Goal: Navigation & Orientation: Find specific page/section

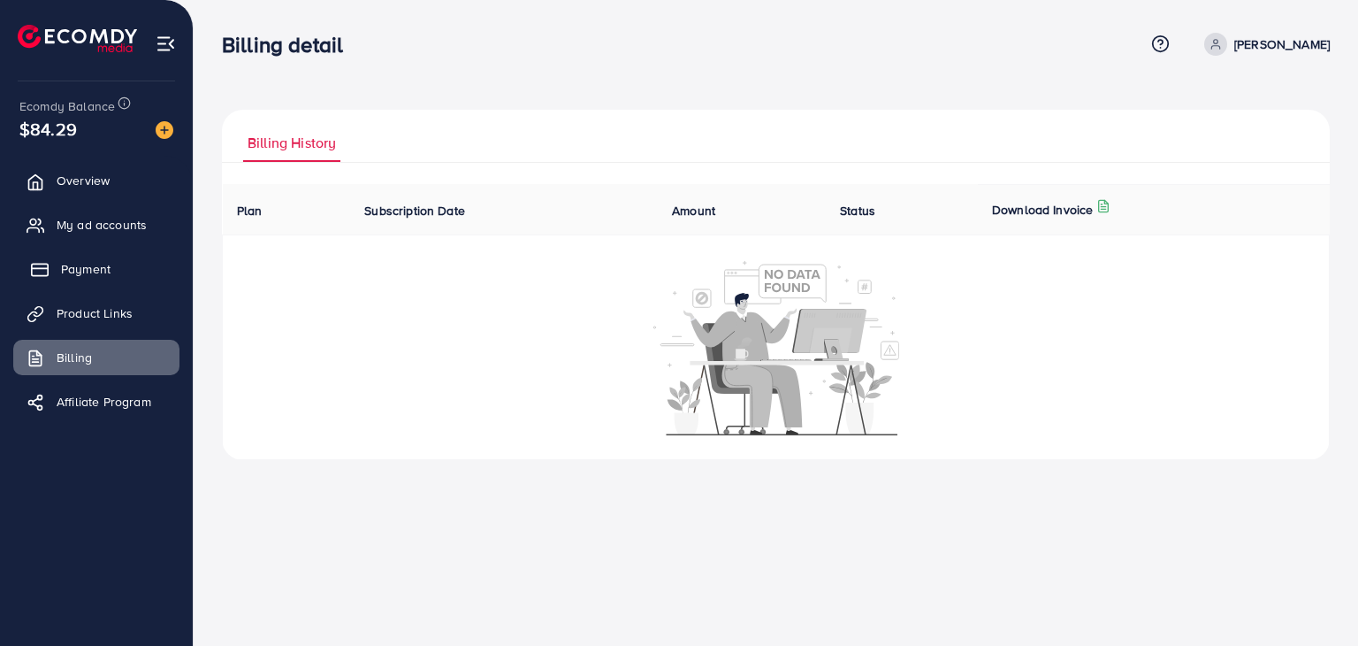
click at [83, 279] on link "Payment" at bounding box center [96, 268] width 166 height 35
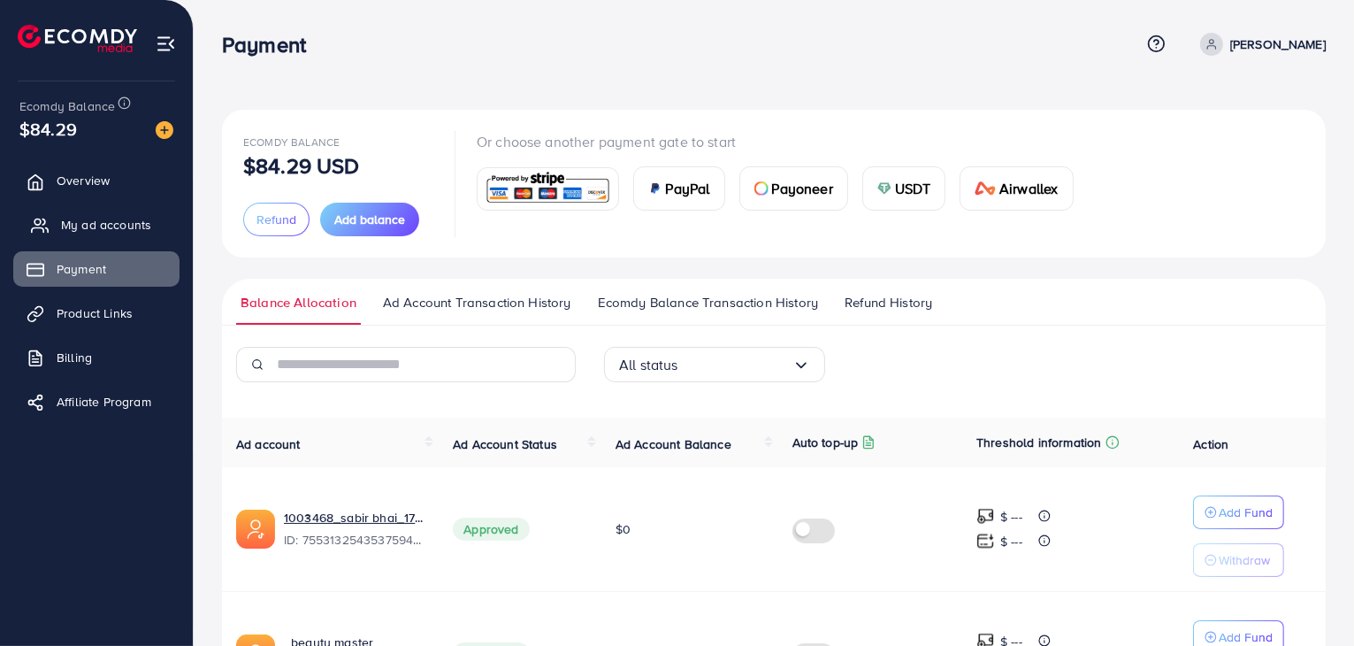
click at [98, 223] on span "My ad accounts" at bounding box center [106, 225] width 90 height 18
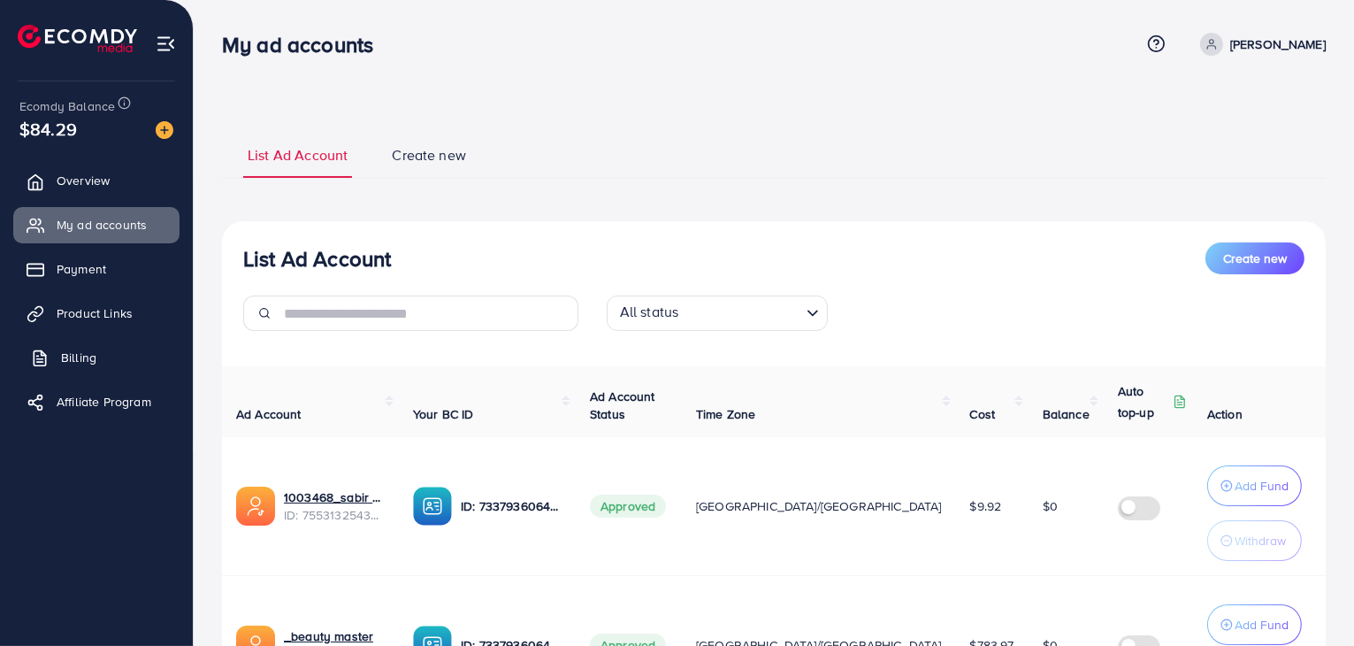
click at [92, 351] on span "Billing" at bounding box center [78, 357] width 35 height 18
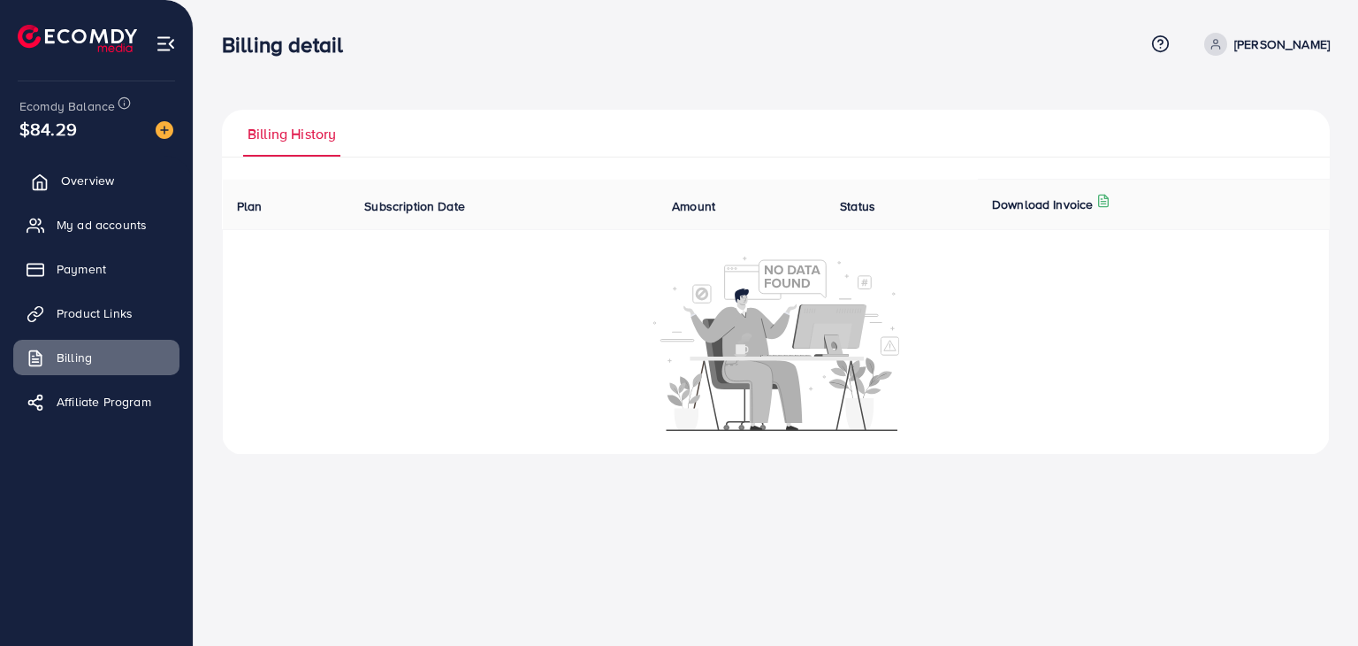
click at [71, 179] on span "Overview" at bounding box center [87, 181] width 53 height 18
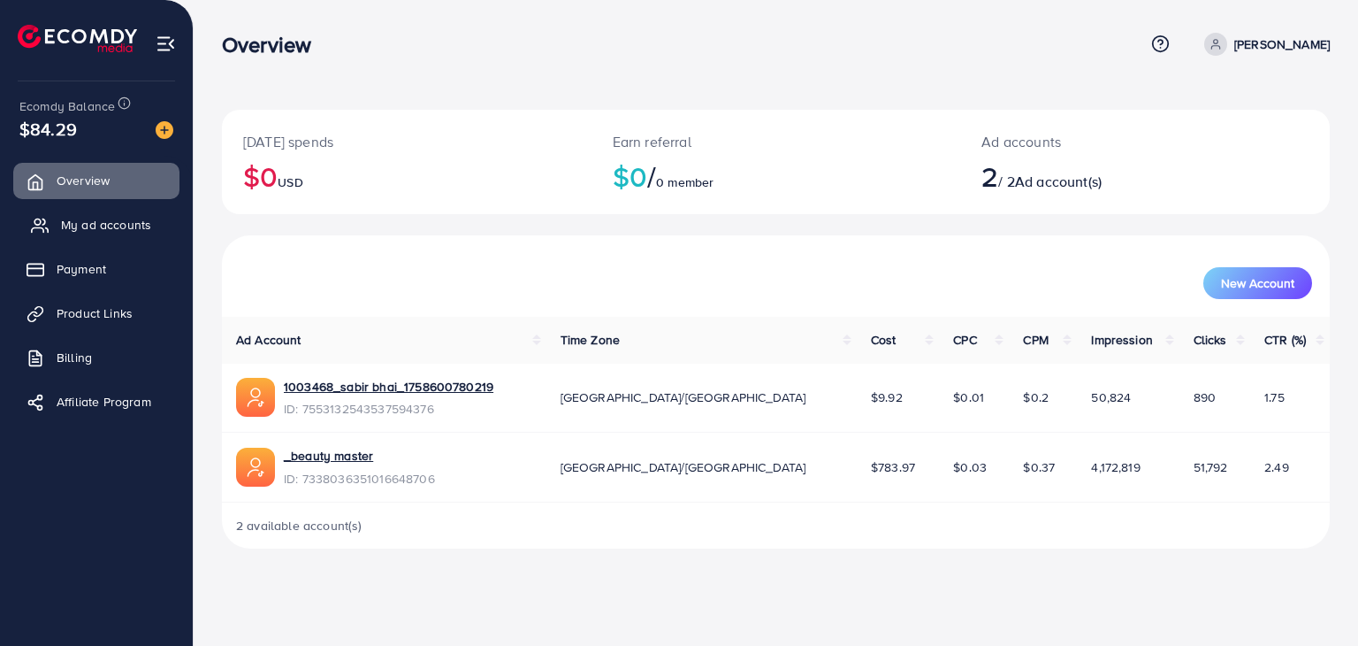
click at [87, 218] on span "My ad accounts" at bounding box center [106, 225] width 90 height 18
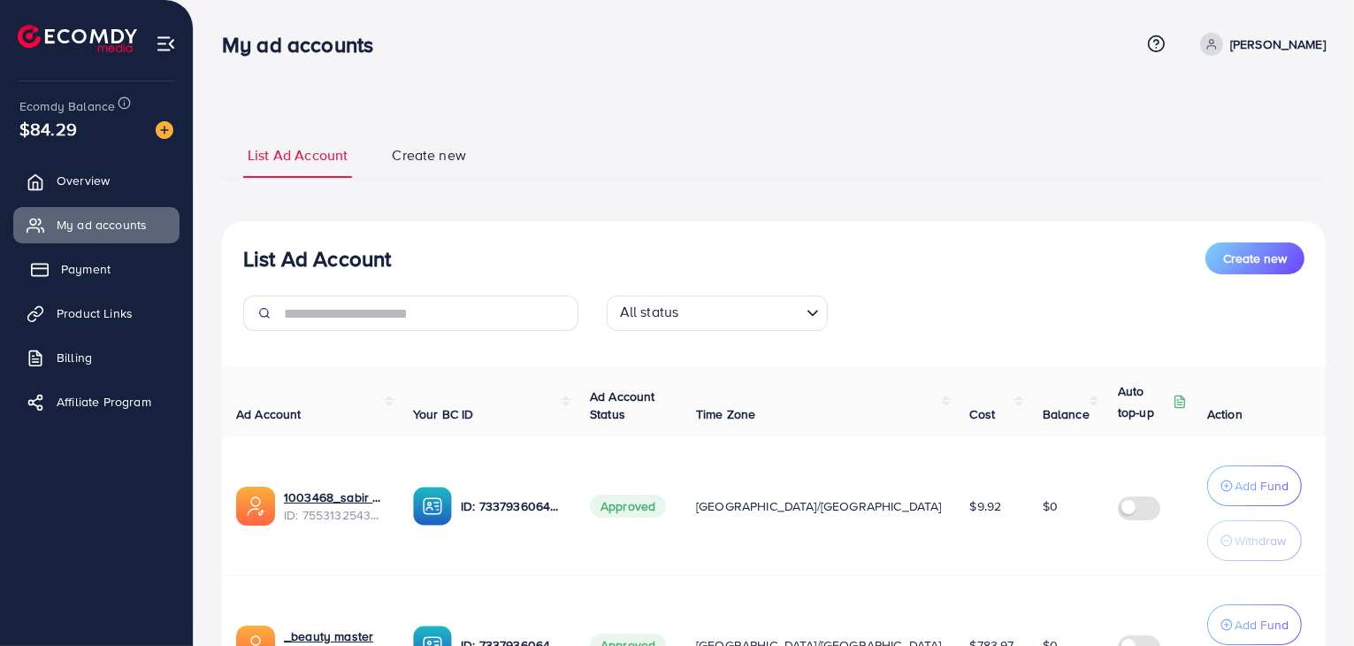
click at [88, 258] on link "Payment" at bounding box center [96, 268] width 166 height 35
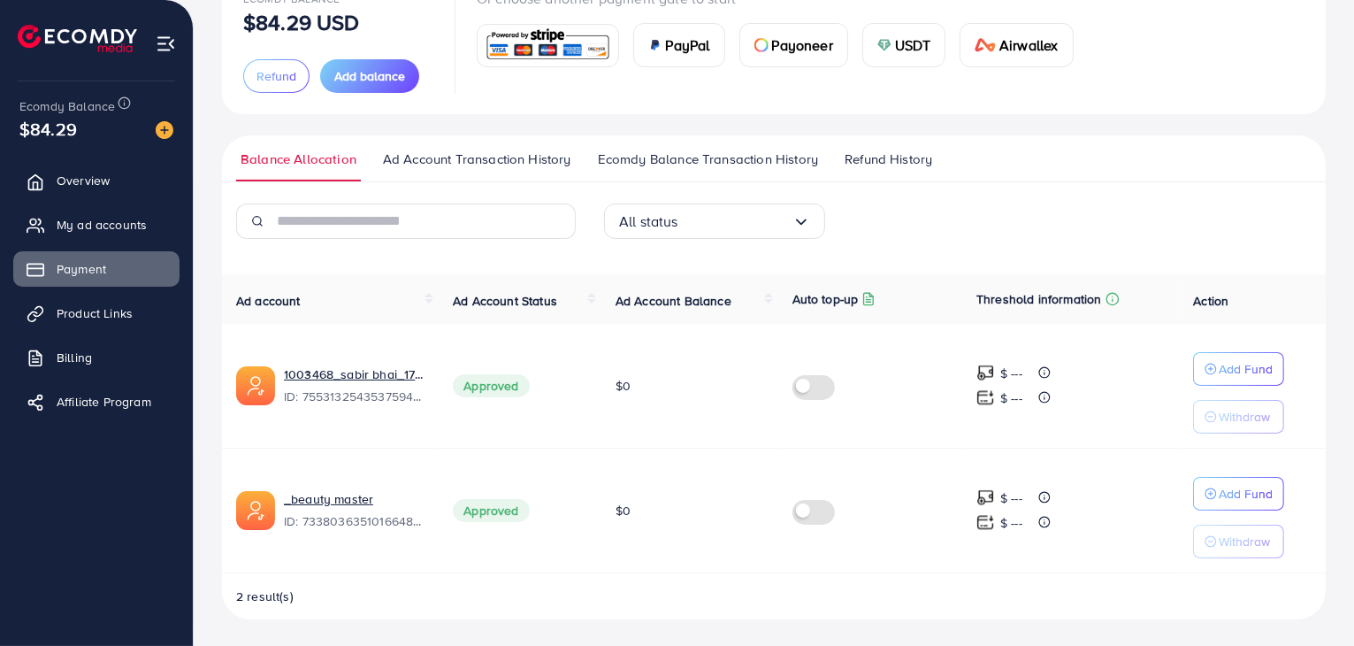
scroll to position [55, 0]
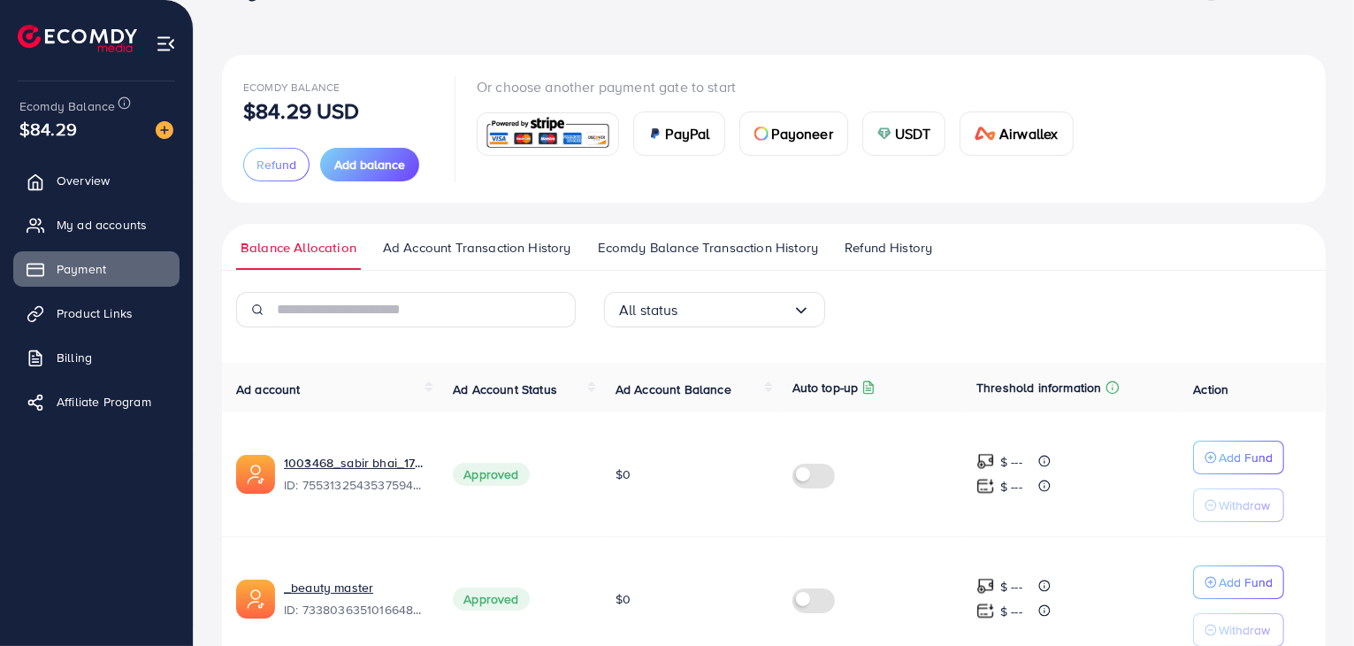
click at [913, 249] on span "Refund History" at bounding box center [889, 247] width 88 height 19
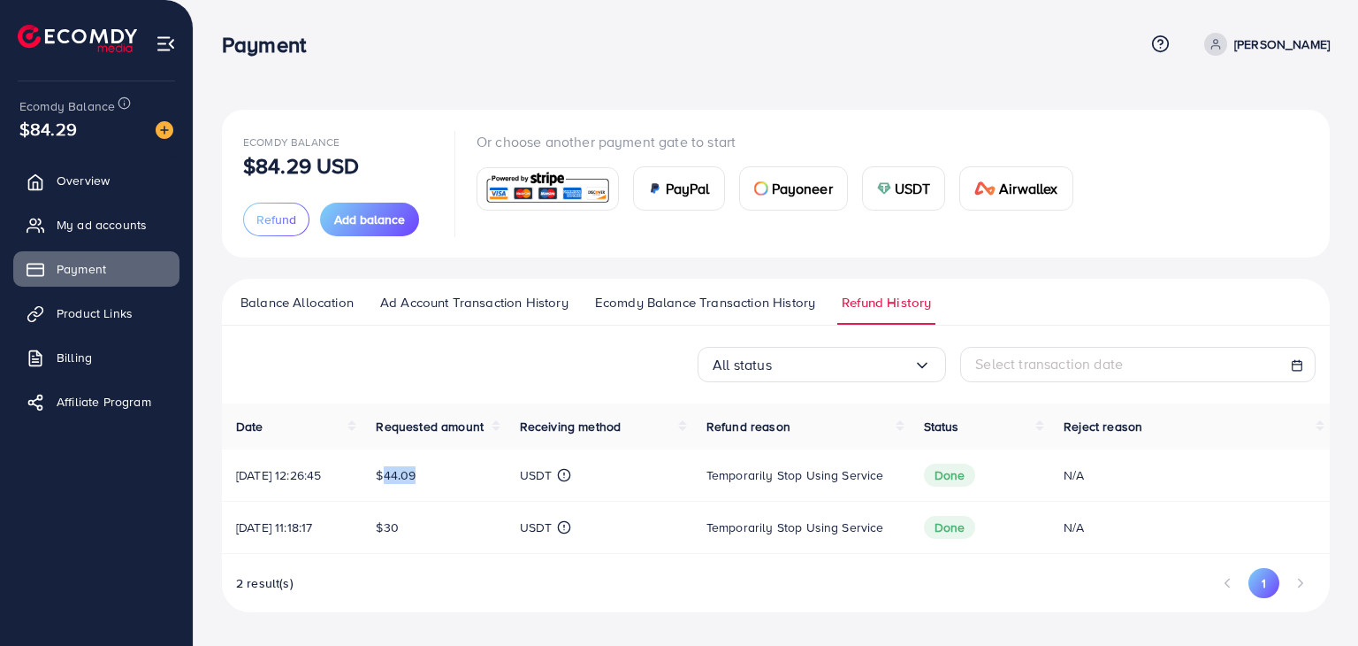
drag, startPoint x: 395, startPoint y: 473, endPoint x: 478, endPoint y: 468, distance: 82.4
click at [478, 468] on div "$44.09" at bounding box center [433, 475] width 115 height 18
click at [458, 493] on td "$44.09" at bounding box center [433, 475] width 143 height 52
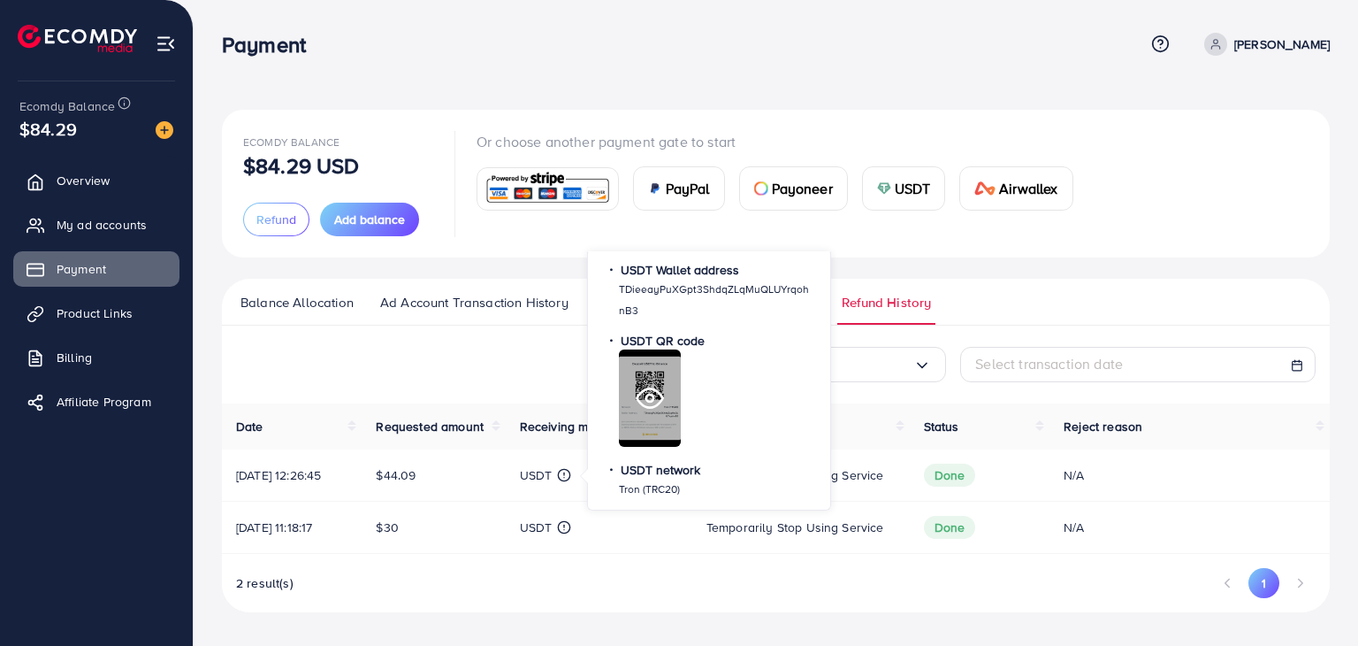
click at [647, 396] on circle at bounding box center [650, 397] width 7 height 7
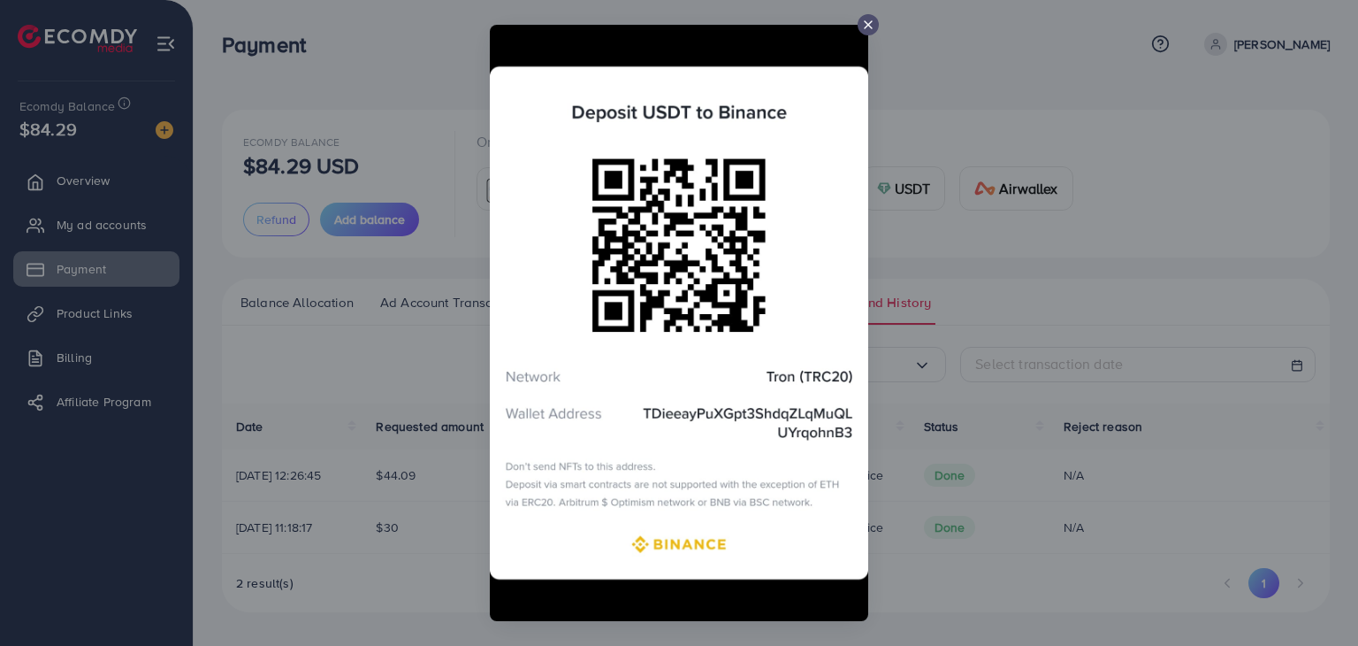
click at [870, 26] on line at bounding box center [868, 24] width 7 height 7
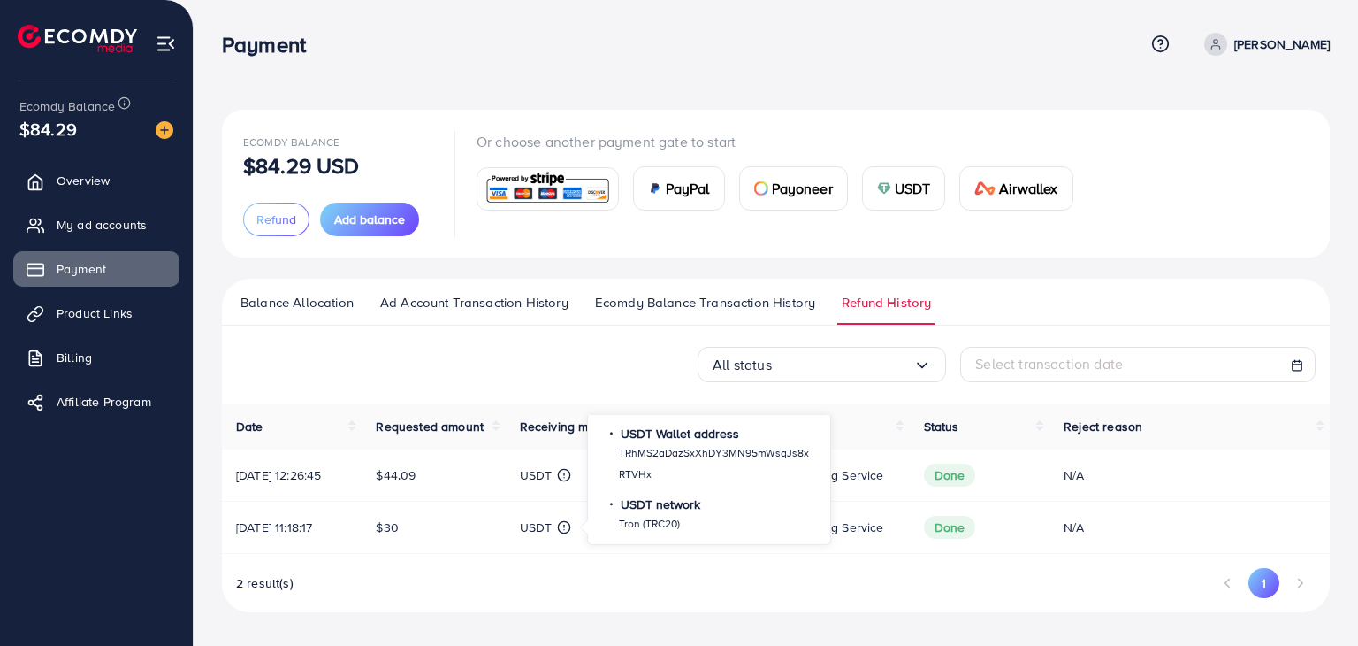
click at [570, 522] on circle at bounding box center [564, 527] width 11 height 11
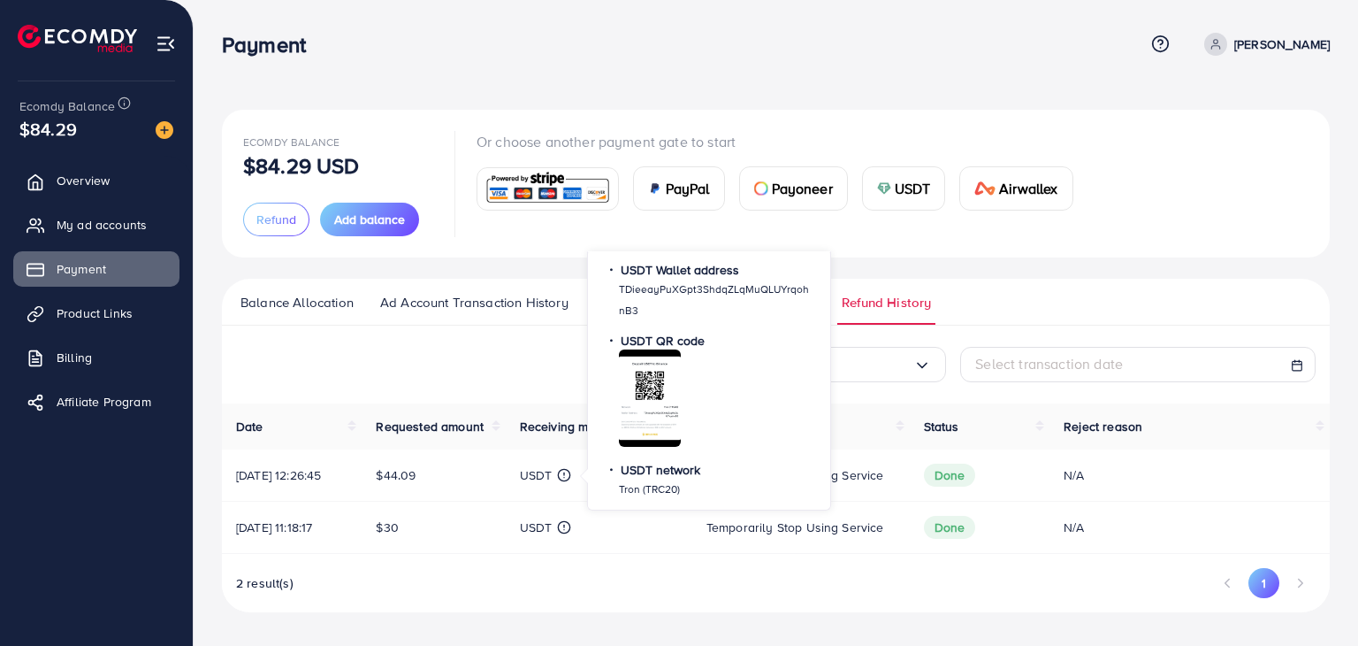
click at [571, 477] on icon at bounding box center [564, 475] width 14 height 14
click at [627, 442] on div at bounding box center [650, 397] width 62 height 97
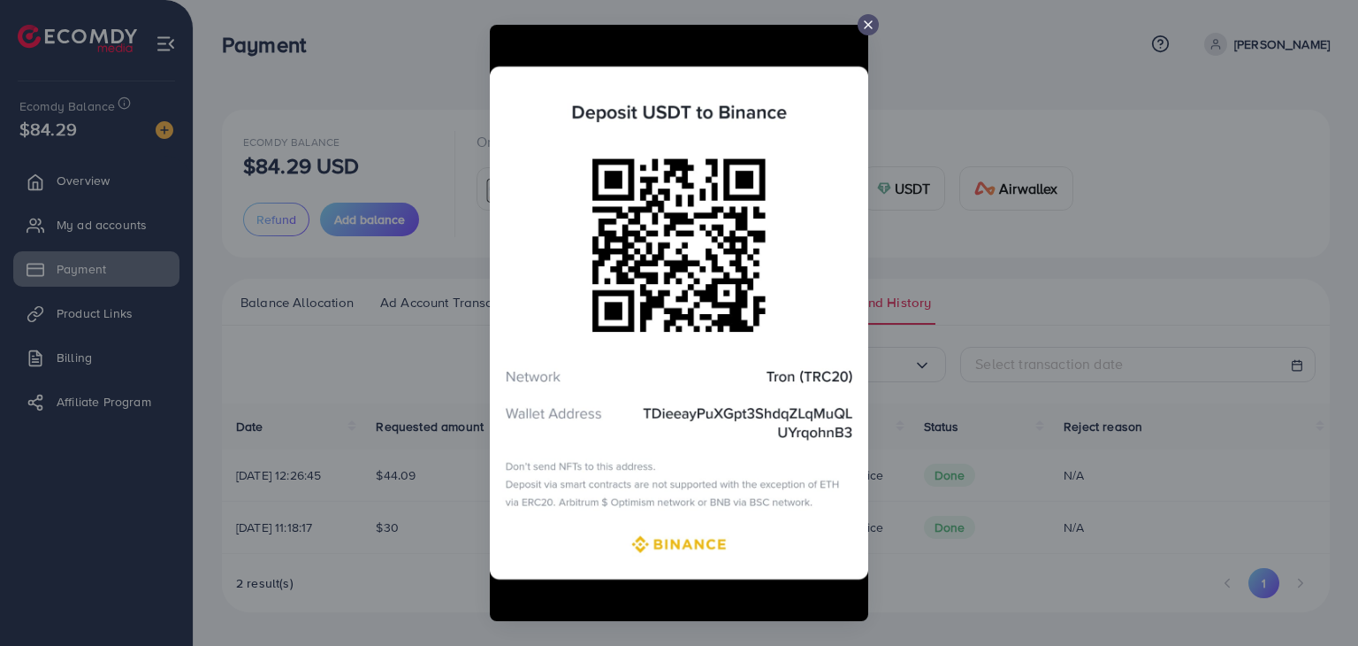
click at [559, 244] on img at bounding box center [679, 323] width 379 height 596
drag, startPoint x: 881, startPoint y: 432, endPoint x: 886, endPoint y: 489, distance: 57.7
click at [903, 492] on div at bounding box center [679, 323] width 1358 height 646
click at [865, 26] on icon at bounding box center [868, 25] width 14 height 14
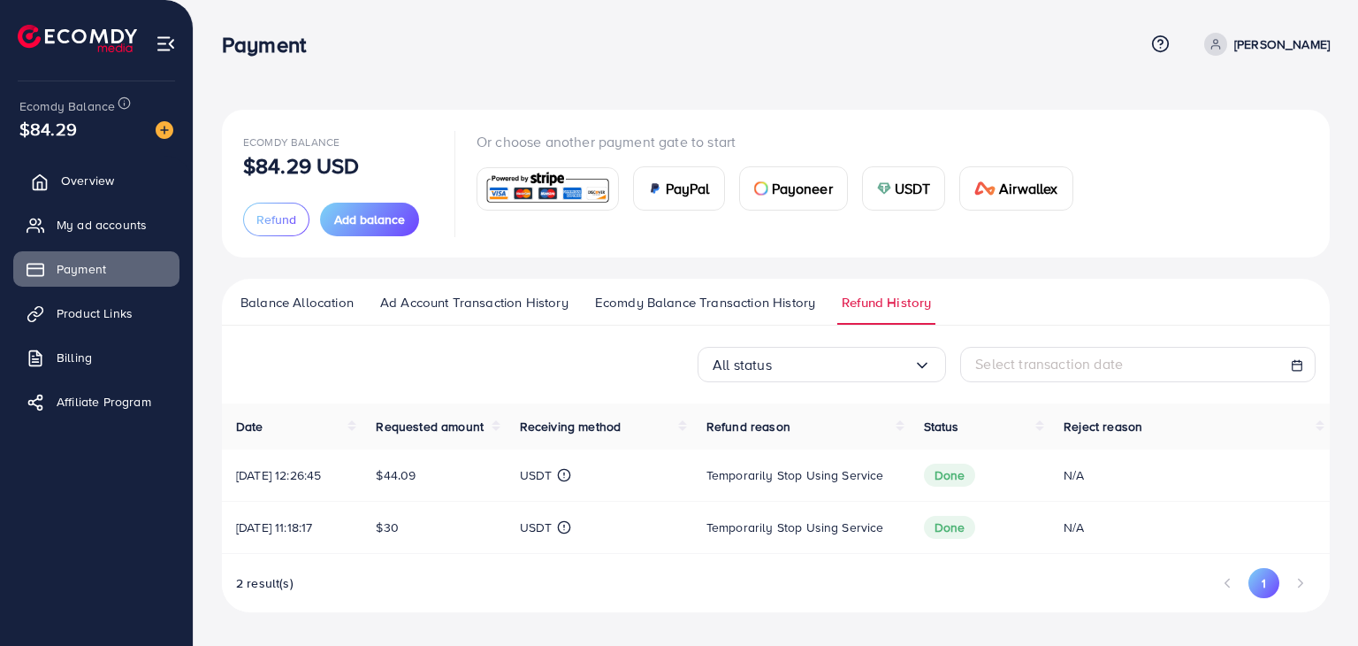
click at [78, 195] on link "Overview" at bounding box center [96, 180] width 166 height 35
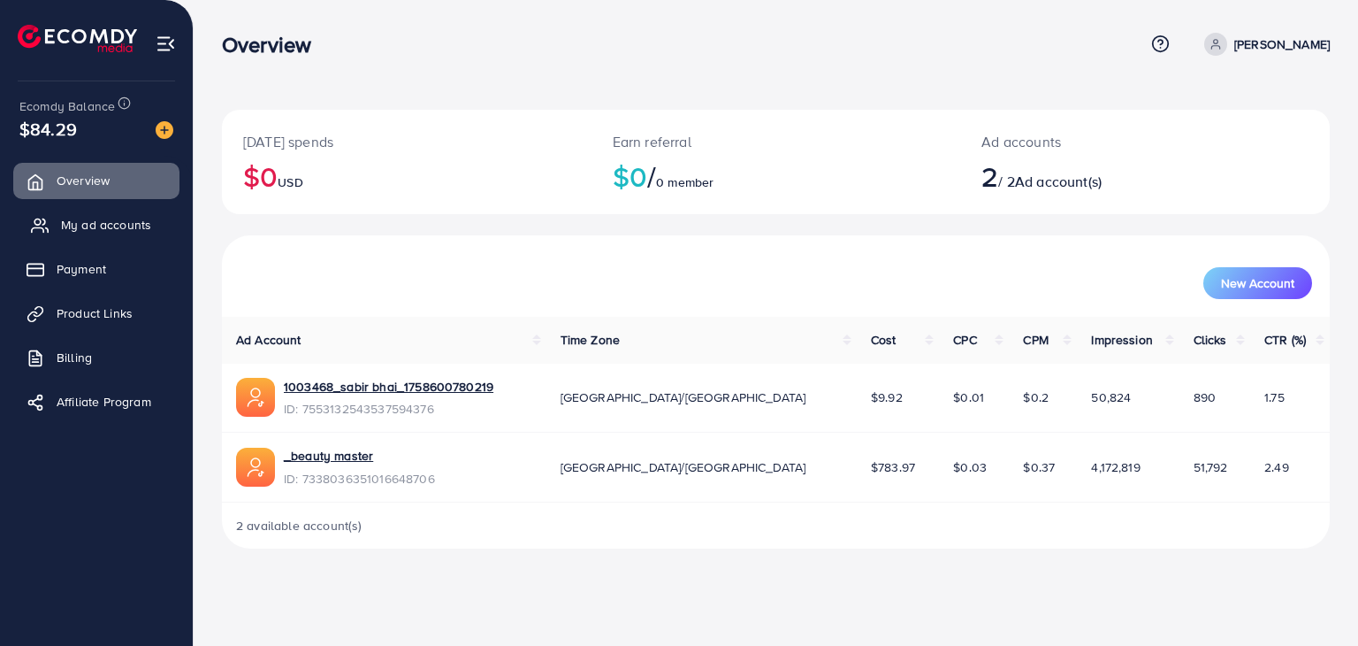
click at [120, 221] on span "My ad accounts" at bounding box center [106, 225] width 90 height 18
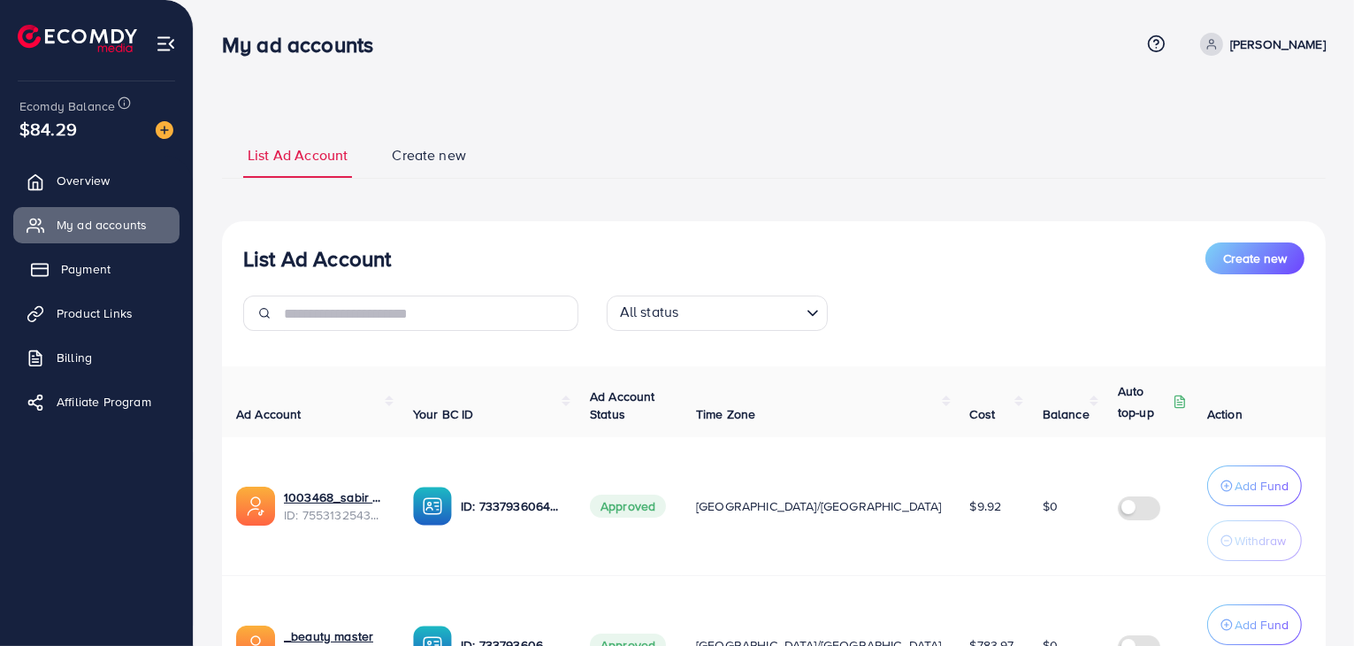
click at [94, 272] on span "Payment" at bounding box center [86, 269] width 50 height 18
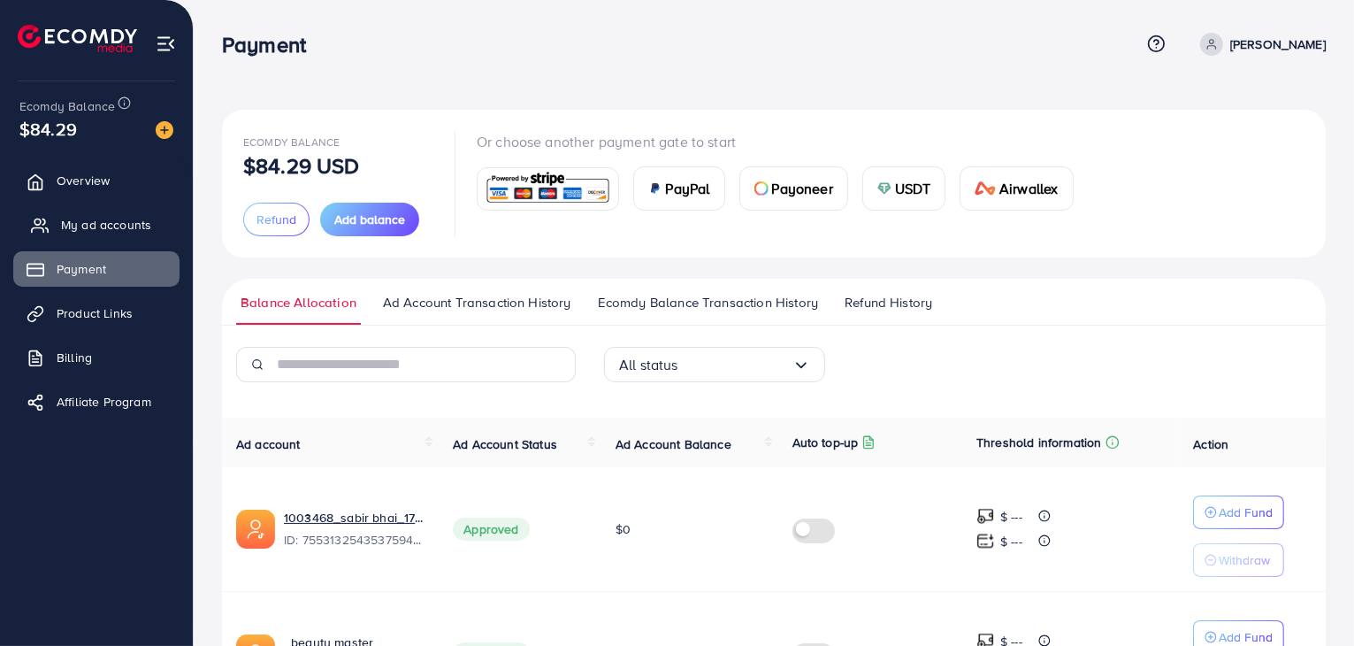
click at [80, 234] on link "My ad accounts" at bounding box center [96, 224] width 166 height 35
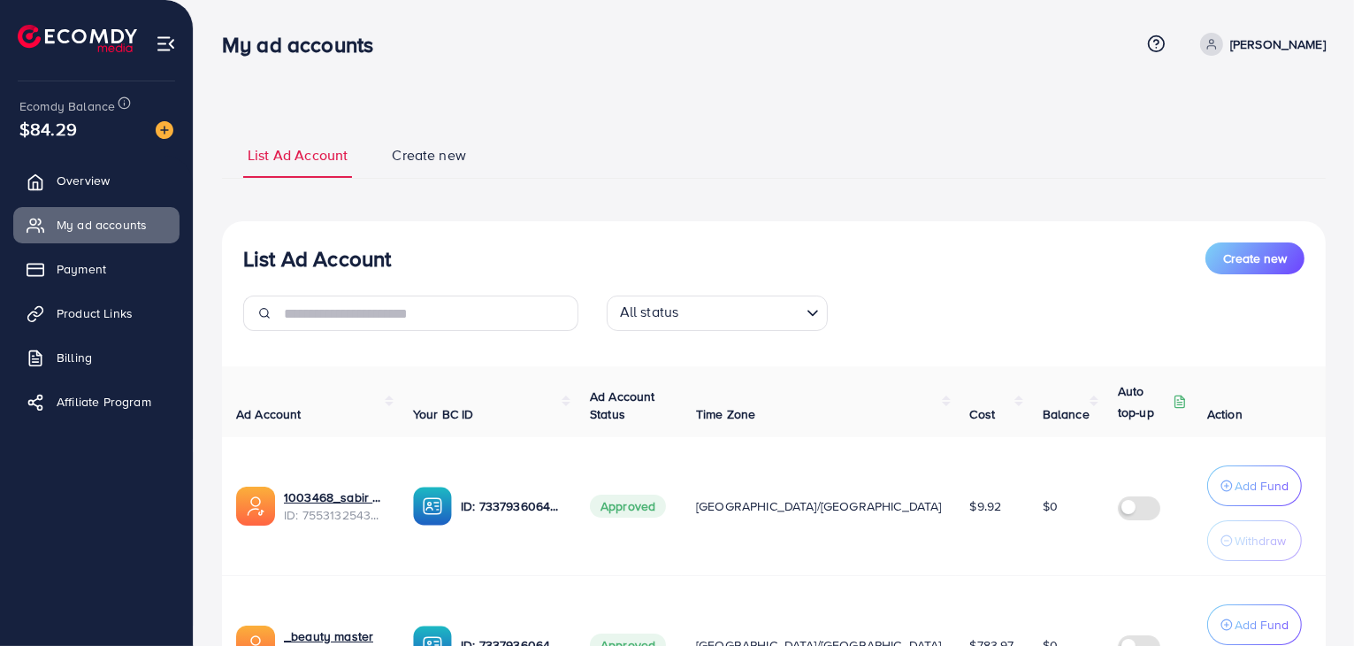
drag, startPoint x: 96, startPoint y: 140, endPoint x: 15, endPoint y: 82, distance: 98.9
click at [15, 82] on div "Ecomdy Balance $84.29" at bounding box center [96, 118] width 165 height 74
click at [731, 134] on ul "List Ad Account Create new" at bounding box center [774, 155] width 1104 height 48
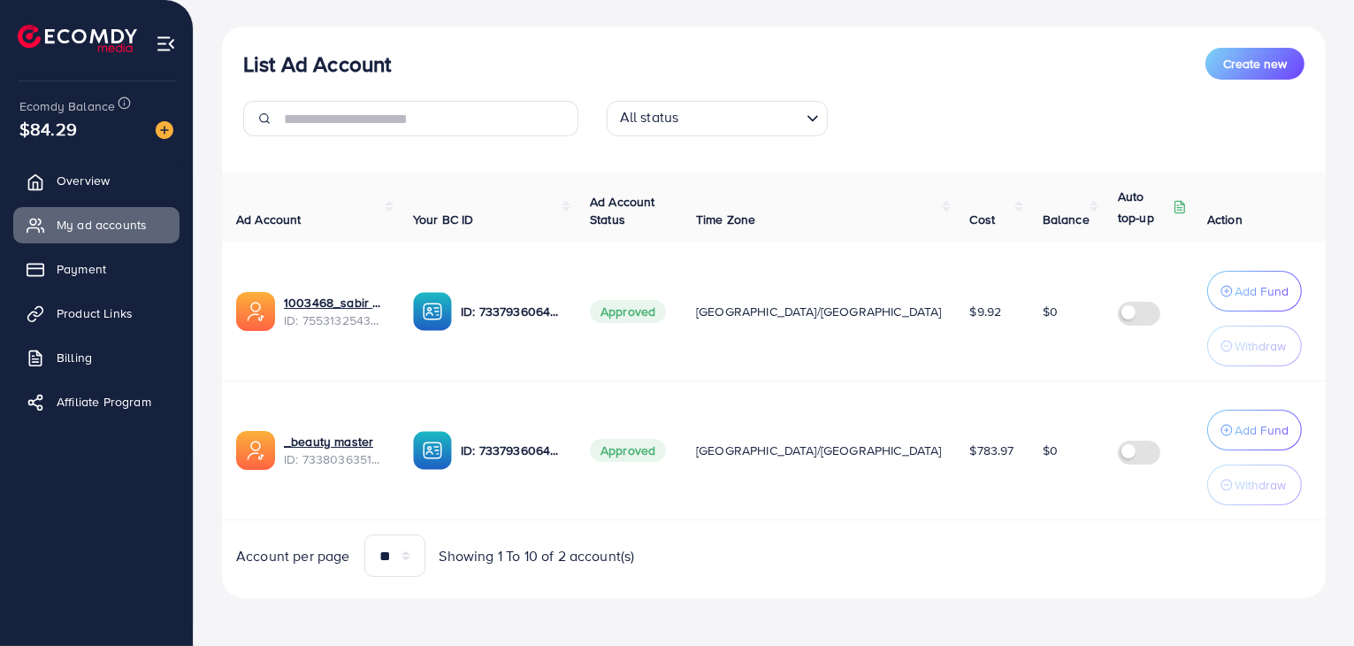
scroll to position [195, 0]
click at [349, 450] on span "ID: 7338036351016648706" at bounding box center [334, 459] width 101 height 18
click at [357, 440] on link "_beauty master" at bounding box center [328, 441] width 89 height 18
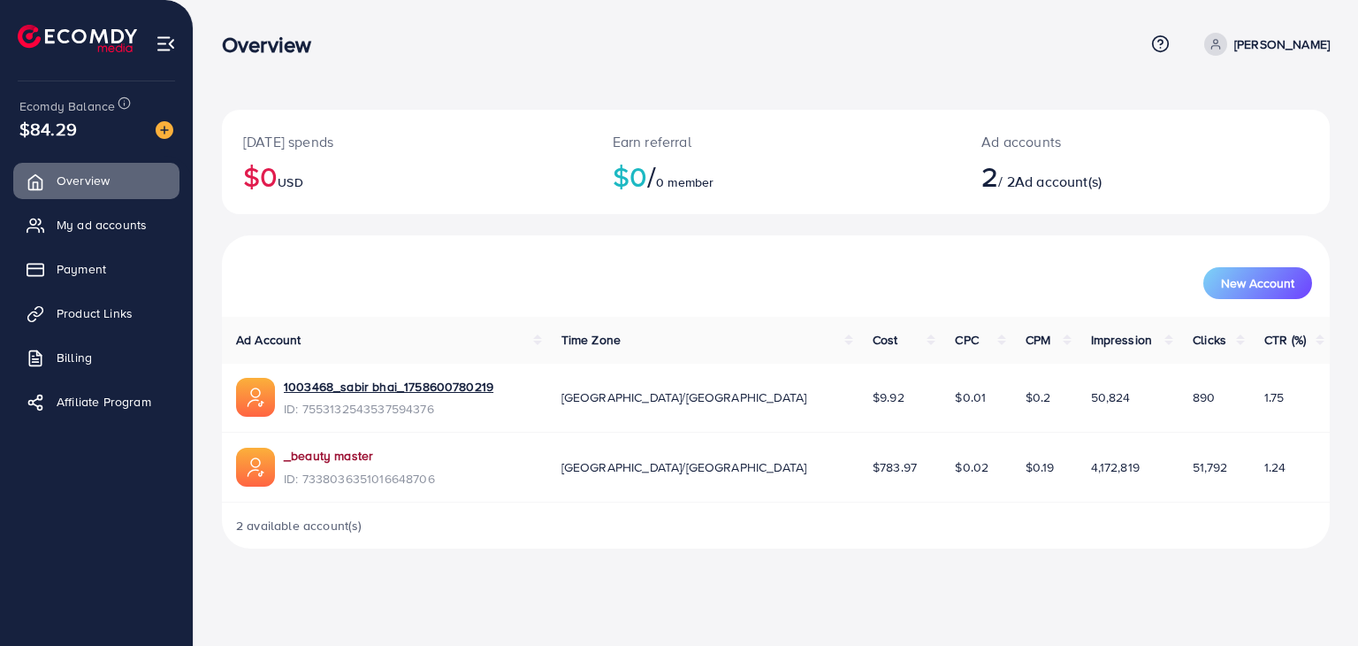
click at [326, 452] on link "_beauty master" at bounding box center [328, 456] width 89 height 18
click at [318, 459] on link "_beauty master" at bounding box center [328, 456] width 89 height 18
click at [350, 459] on link "_beauty master" at bounding box center [328, 456] width 89 height 18
click at [108, 217] on span "My ad accounts" at bounding box center [106, 225] width 90 height 18
click at [110, 270] on span "Payment" at bounding box center [86, 269] width 50 height 18
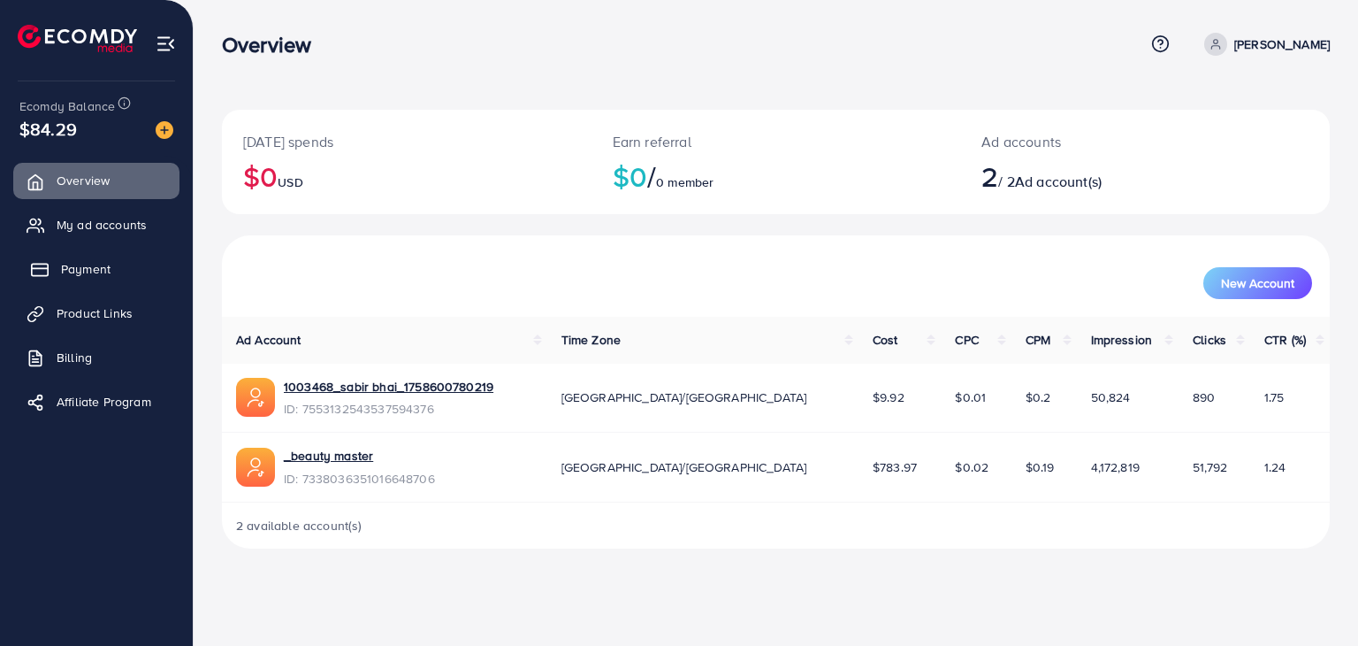
click at [95, 264] on span "Payment" at bounding box center [86, 269] width 50 height 18
click at [844, 601] on div "Overview Help Center Contact Support Term and policy About Us [PERSON_NAME] Pro…" at bounding box center [679, 323] width 1358 height 646
drag, startPoint x: 967, startPoint y: 261, endPoint x: 850, endPoint y: 263, distance: 116.8
click at [967, 260] on div "New Account" at bounding box center [776, 276] width 1101 height 46
click at [101, 263] on span "Payment" at bounding box center [86, 269] width 50 height 18
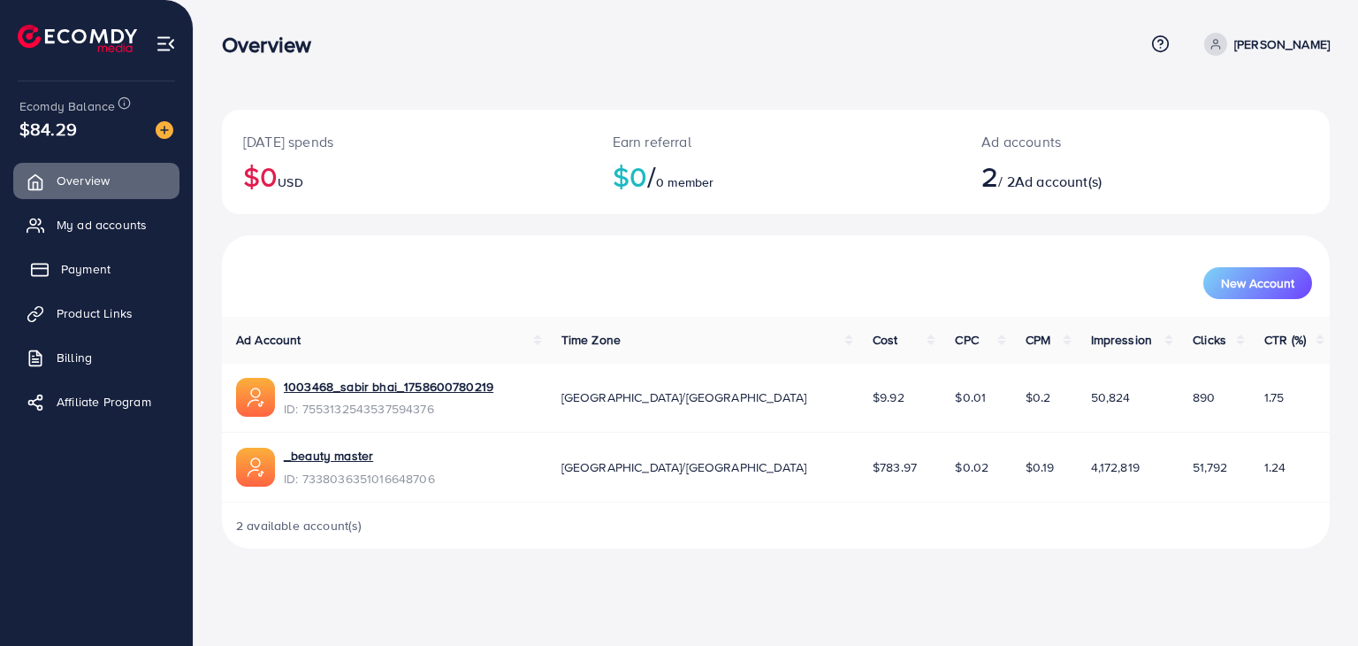
click at [74, 270] on span "Payment" at bounding box center [86, 269] width 50 height 18
click at [61, 267] on span "Payment" at bounding box center [86, 269] width 50 height 18
click at [96, 265] on span "Payment" at bounding box center [86, 269] width 50 height 18
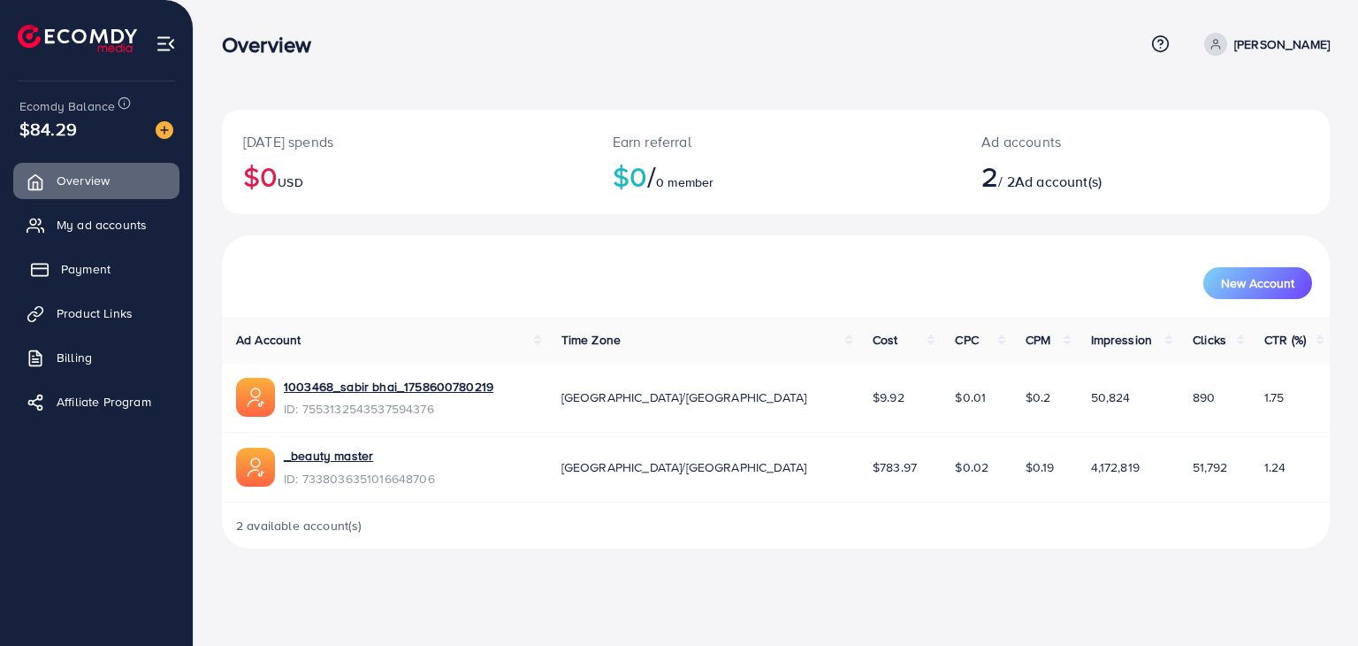
click at [103, 270] on span "Payment" at bounding box center [86, 269] width 50 height 18
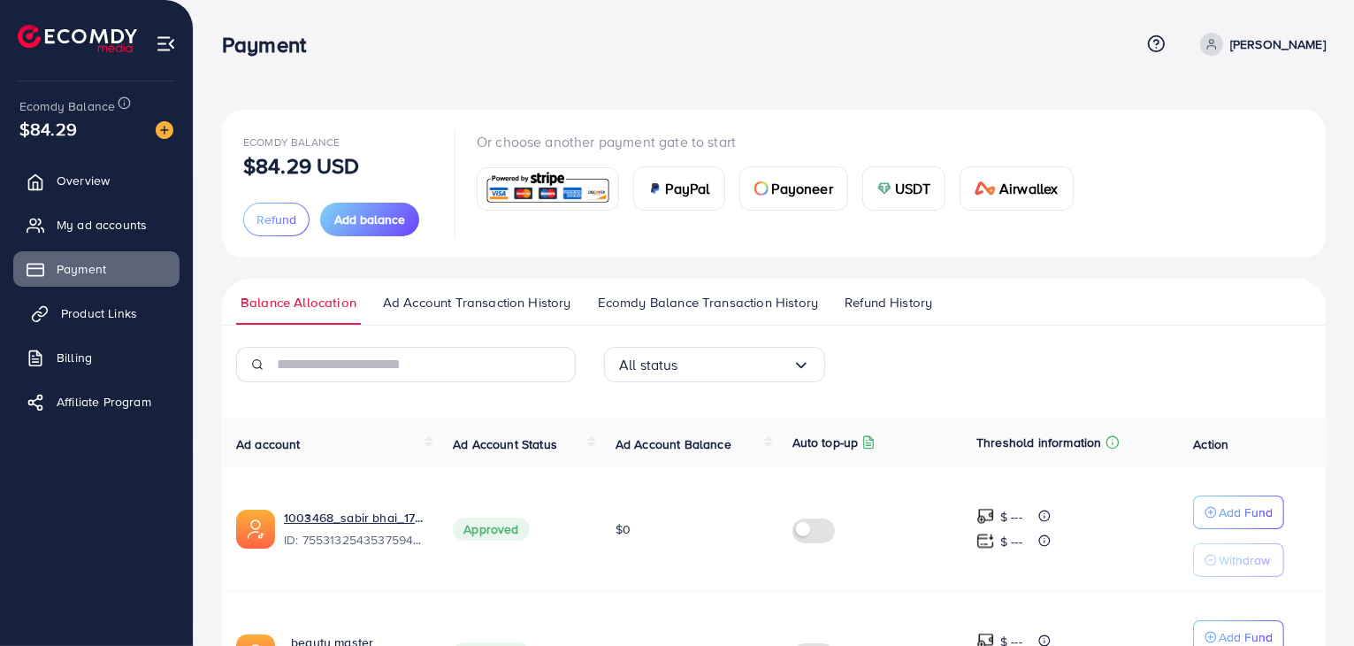
click at [113, 326] on link "Product Links" at bounding box center [96, 312] width 166 height 35
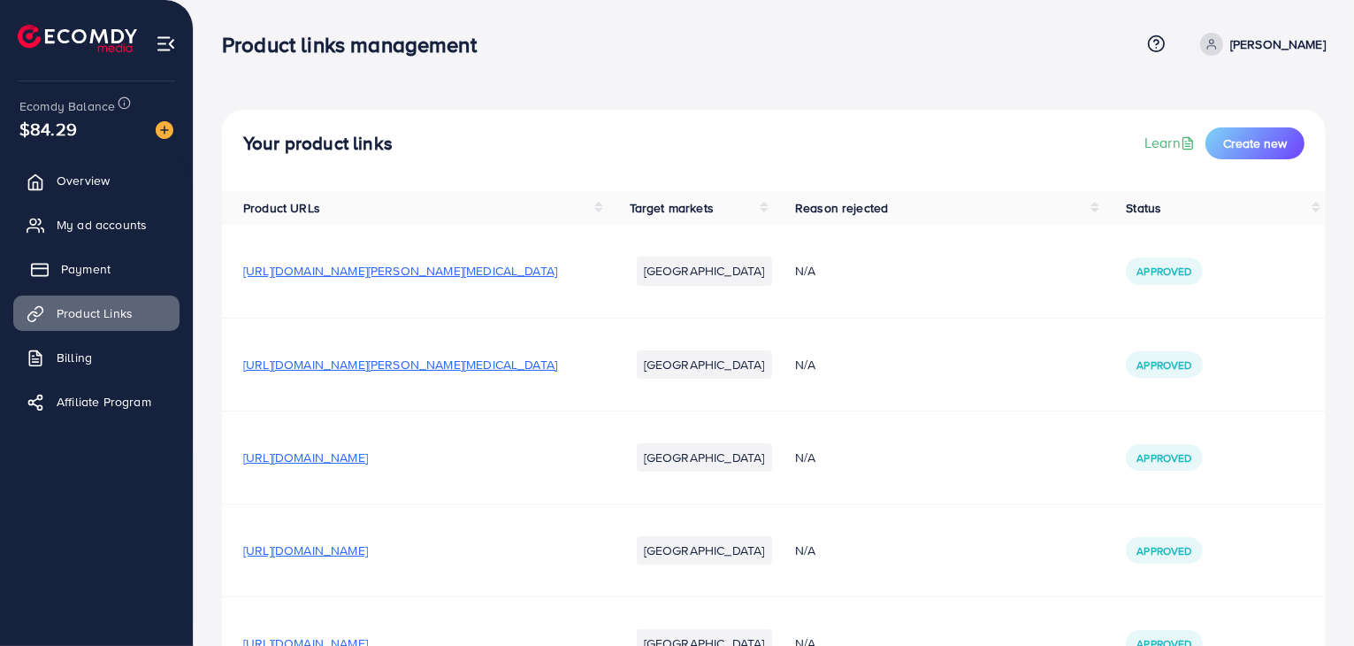
click at [96, 282] on link "Payment" at bounding box center [96, 268] width 166 height 35
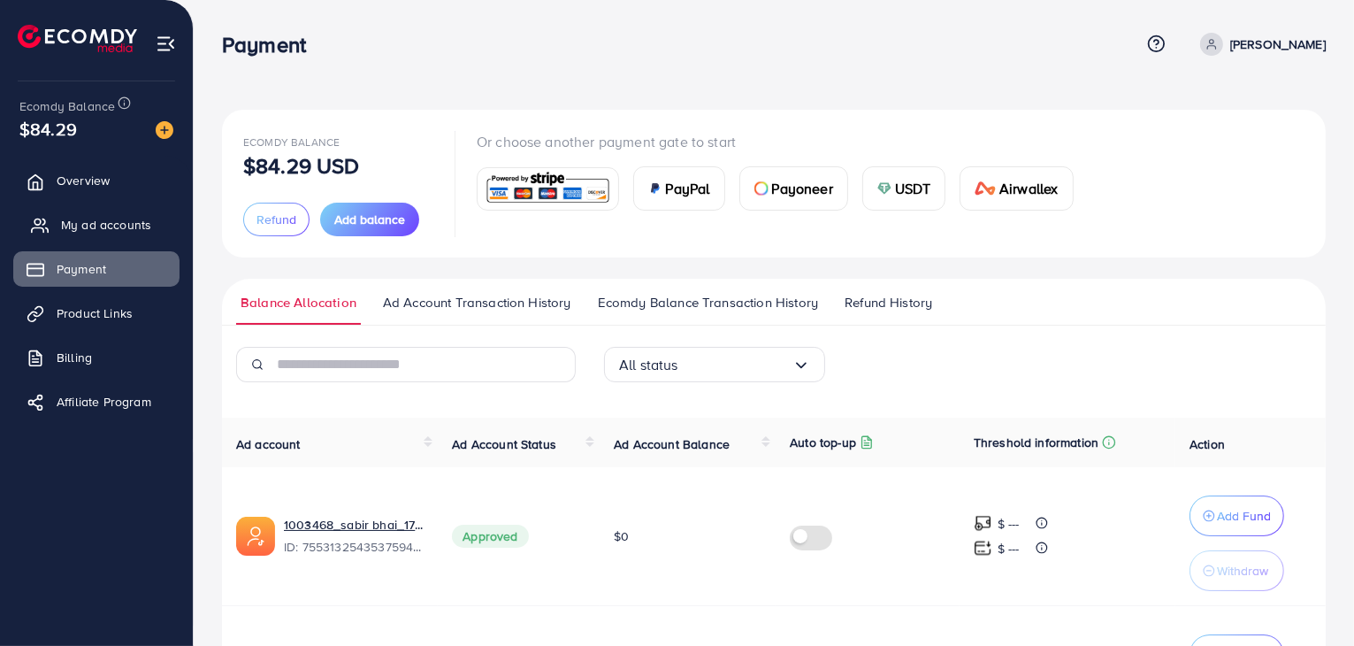
click at [111, 227] on span "My ad accounts" at bounding box center [106, 225] width 90 height 18
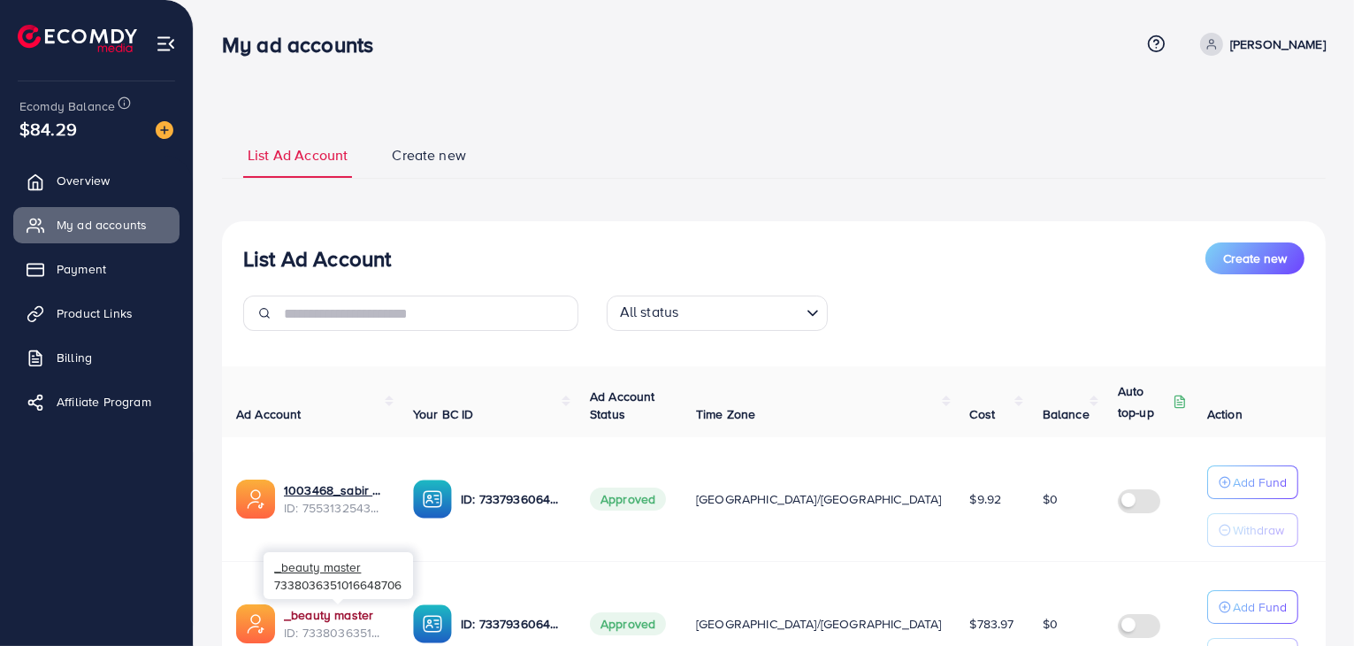
click at [324, 616] on link "_beauty master" at bounding box center [328, 615] width 89 height 18
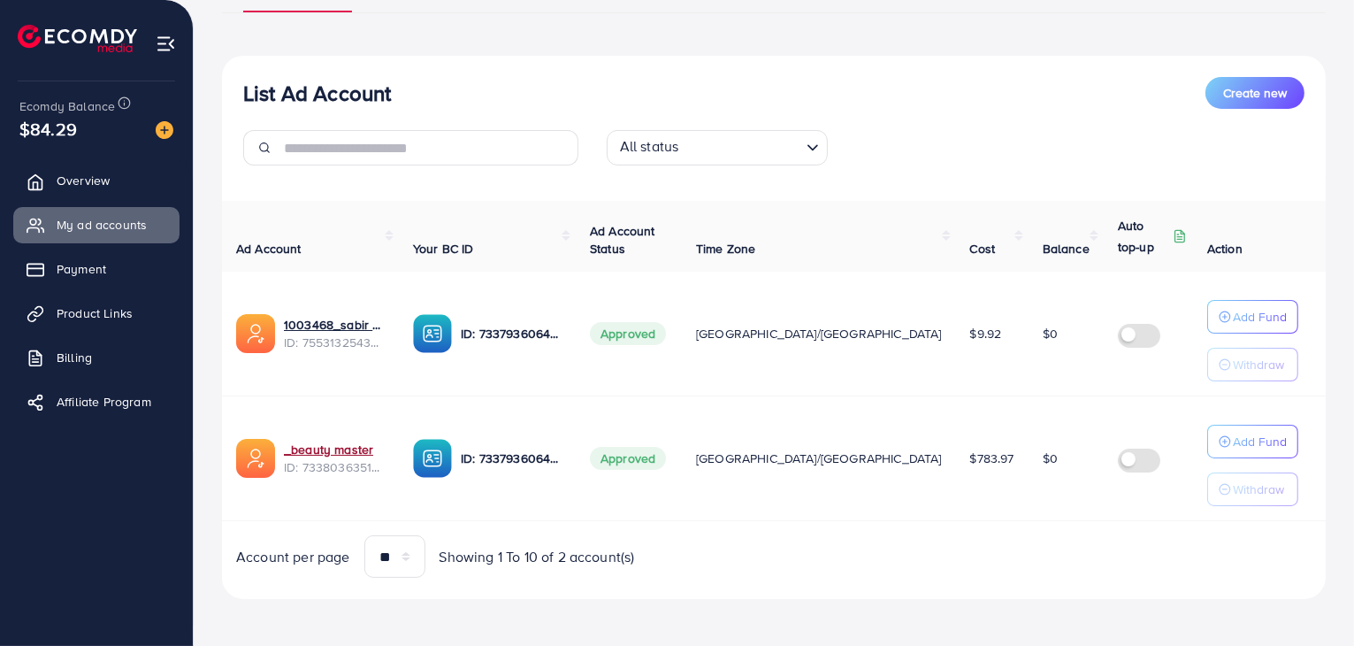
scroll to position [166, 0]
click at [126, 306] on span "Product Links" at bounding box center [99, 313] width 76 height 18
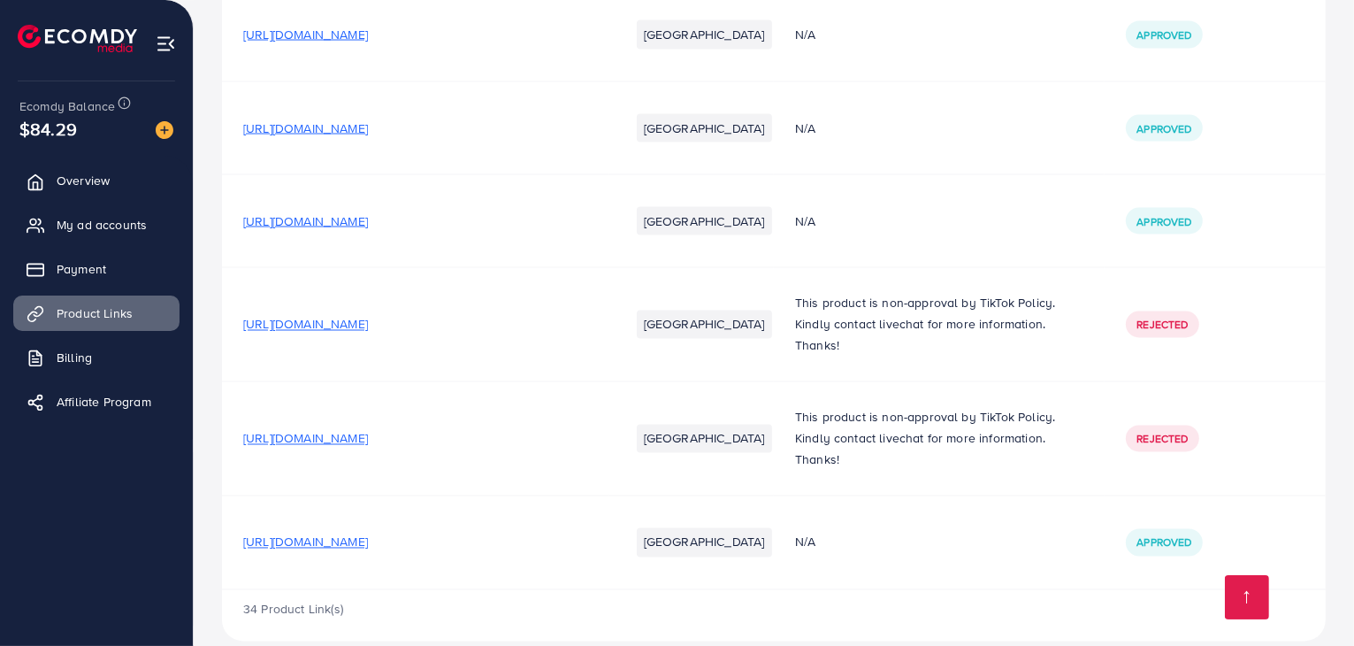
scroll to position [3113, 0]
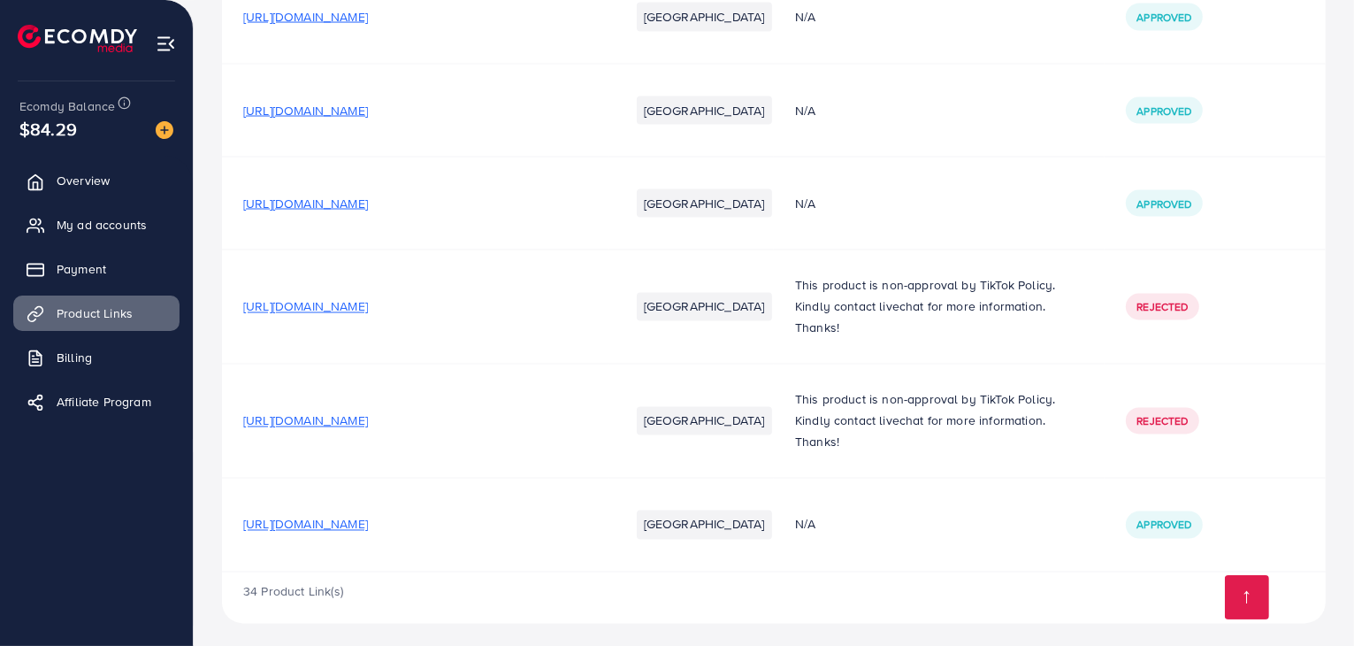
click at [368, 516] on span "https://vatbwj-fs.myshopify.com/products/8-hooks-kitchen-accessories-organizer-…" at bounding box center [305, 525] width 125 height 18
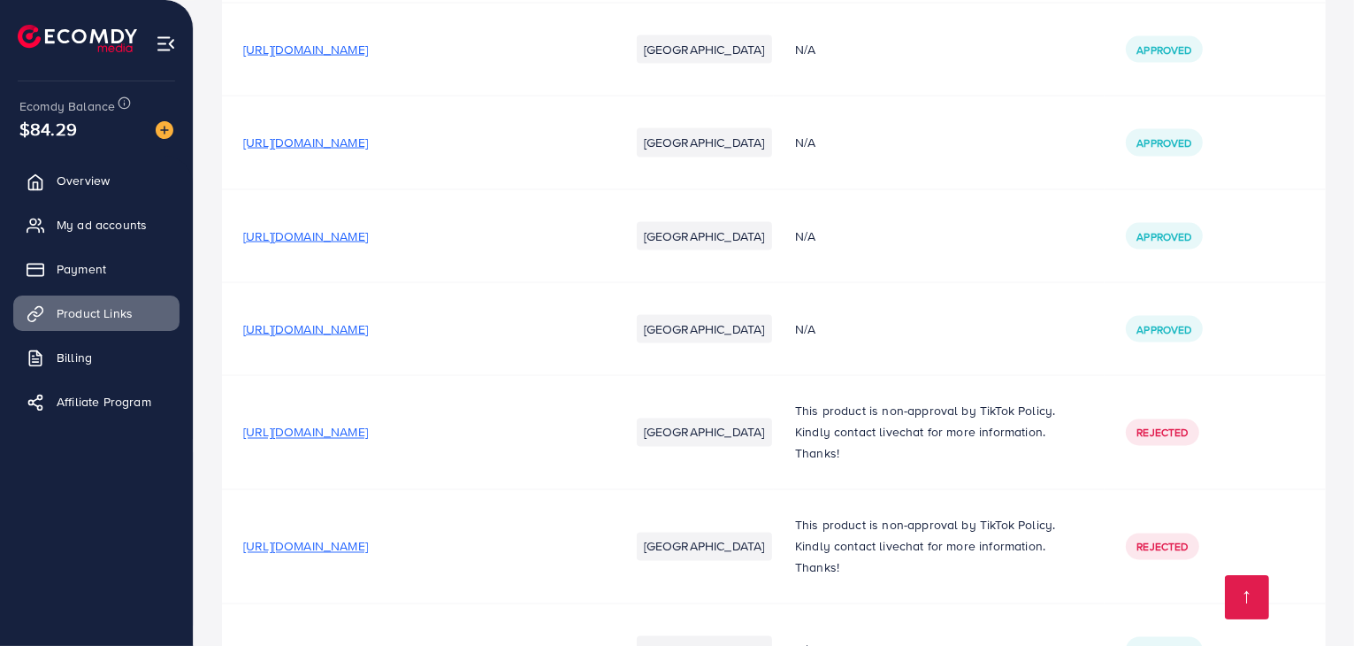
scroll to position [2848, 0]
